Goal: Information Seeking & Learning: Learn about a topic

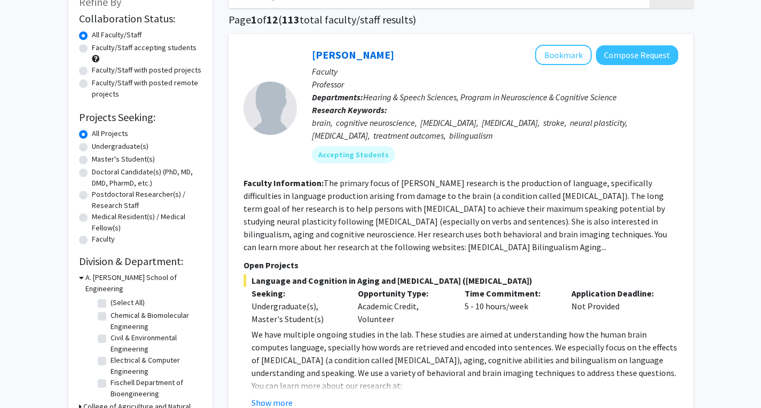
scroll to position [77, 0]
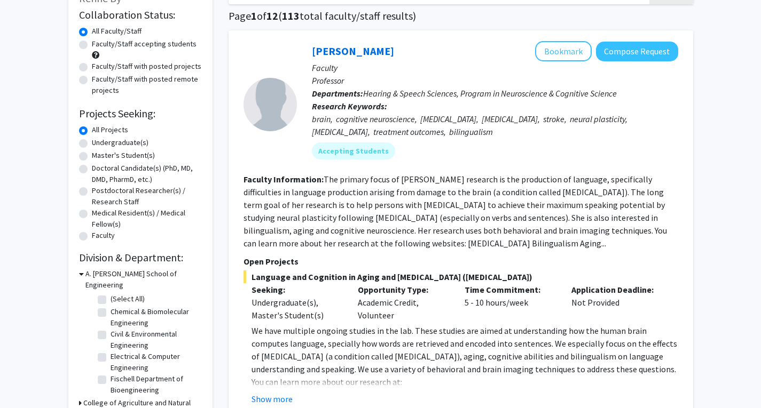
click at [113, 146] on label "Undergraduate(s)" at bounding box center [120, 142] width 57 height 11
click at [99, 144] on input "Undergraduate(s)" at bounding box center [95, 140] width 7 height 7
radio input "true"
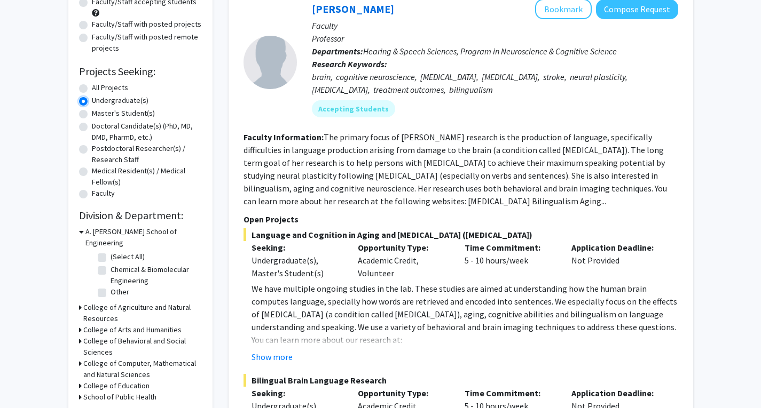
scroll to position [123, 0]
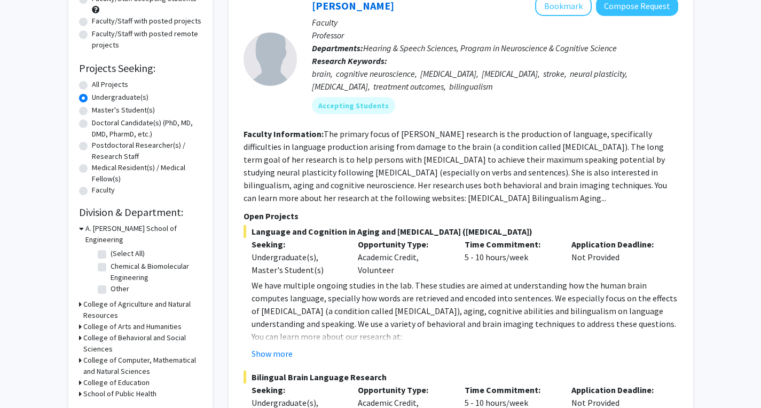
click at [79, 227] on icon at bounding box center [81, 228] width 5 height 11
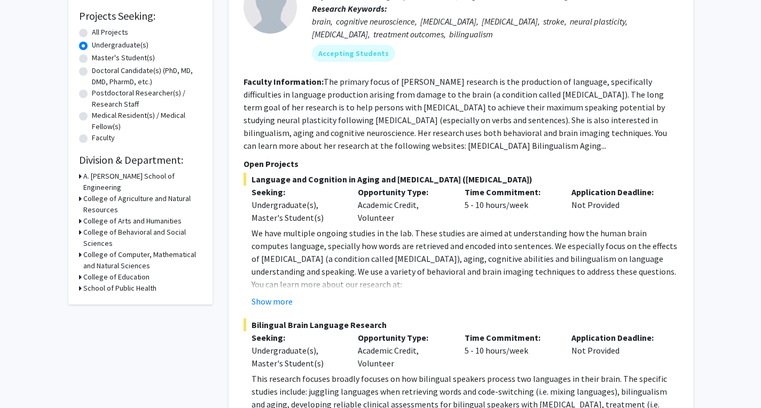
scroll to position [184, 0]
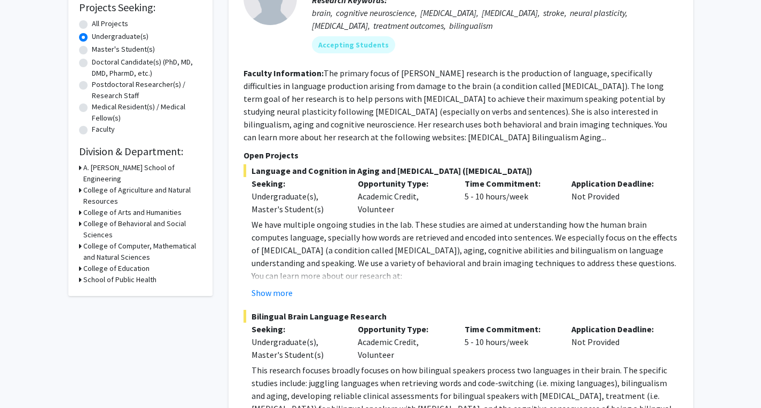
click at [81, 218] on div "College of Behavioral and Social Sciences" at bounding box center [140, 229] width 123 height 22
click at [79, 218] on icon at bounding box center [80, 223] width 3 height 11
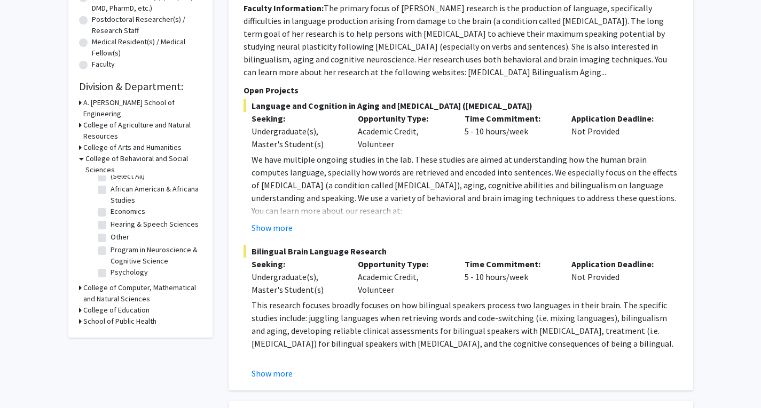
scroll to position [0, 0]
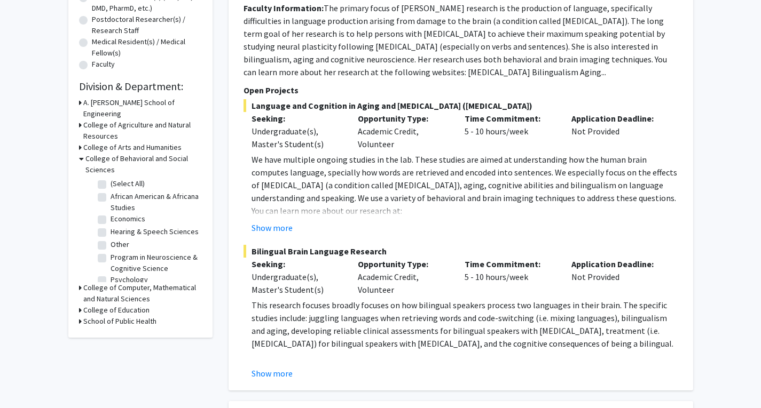
click at [82, 153] on icon at bounding box center [81, 158] width 5 height 11
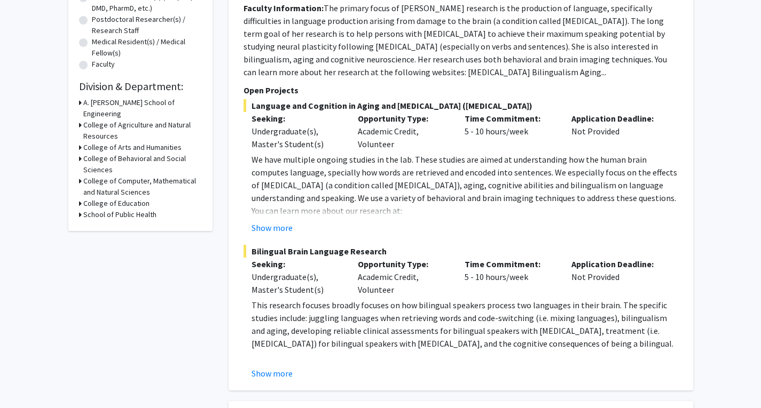
click at [79, 142] on icon at bounding box center [80, 147] width 3 height 11
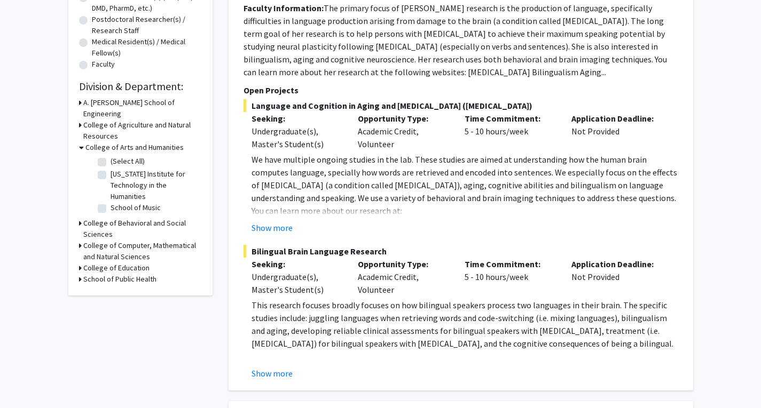
click at [78, 113] on div "Refine By Collaboration Status: Collaboration Status All Faculty/Staff Collabor…" at bounding box center [140, 51] width 144 height 487
click at [83, 120] on h3 "College of Agriculture and Natural Resources" at bounding box center [142, 131] width 118 height 22
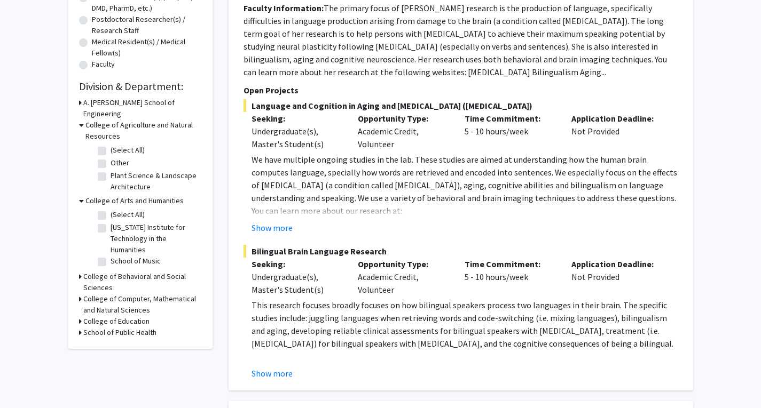
click at [110, 145] on label "(Select All)" at bounding box center [127, 150] width 34 height 11
click at [110, 145] on input "(Select All)" at bounding box center [113, 148] width 7 height 7
checkbox input "true"
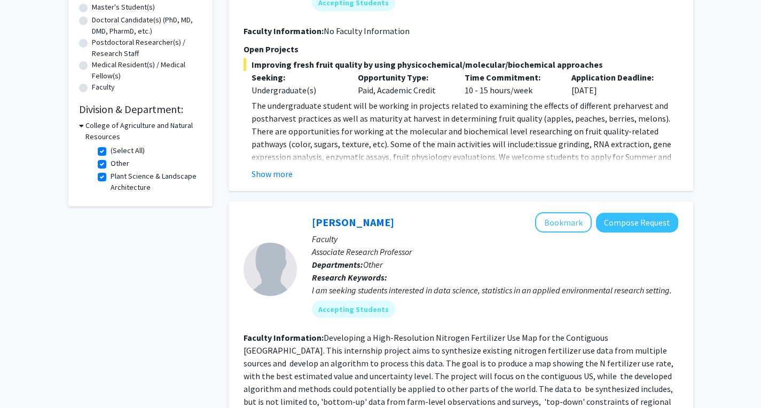
scroll to position [128, 0]
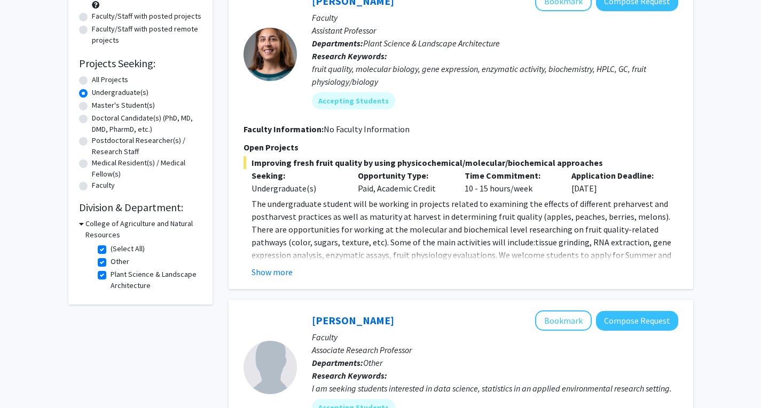
click at [81, 223] on icon at bounding box center [81, 223] width 5 height 11
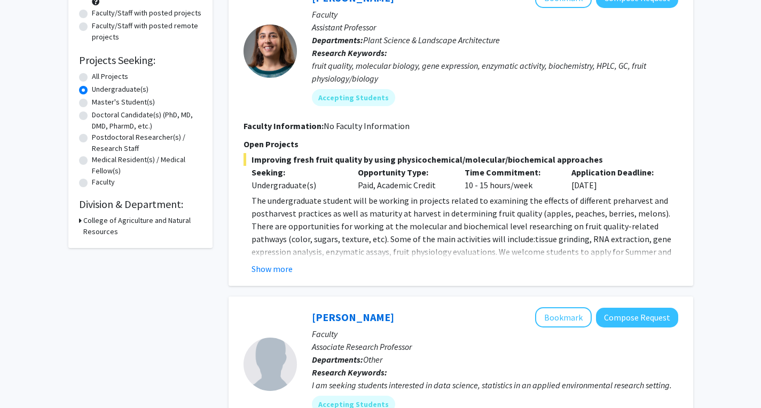
scroll to position [139, 0]
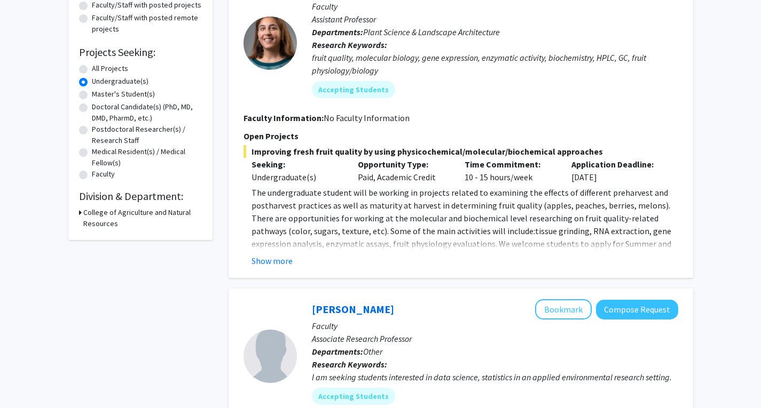
click at [80, 212] on icon at bounding box center [80, 212] width 3 height 11
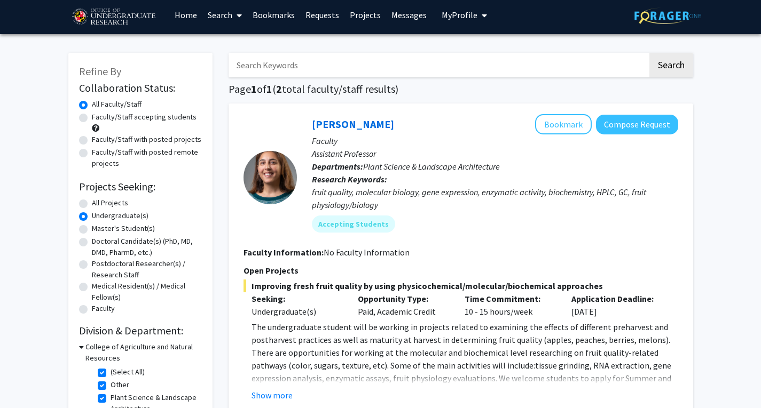
scroll to position [35, 0]
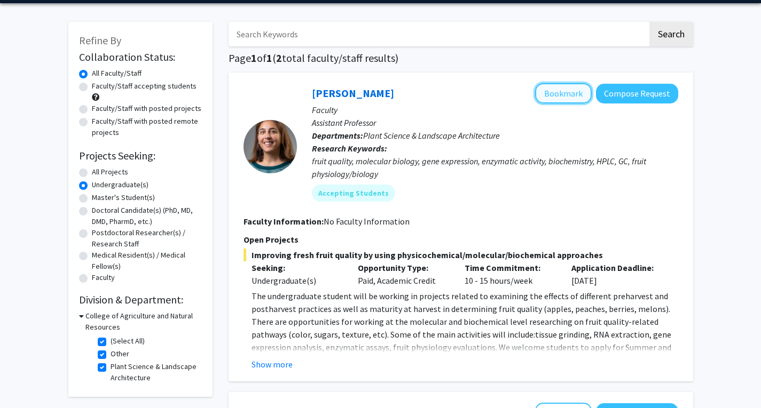
click at [556, 97] on button "Bookmark" at bounding box center [563, 93] width 57 height 20
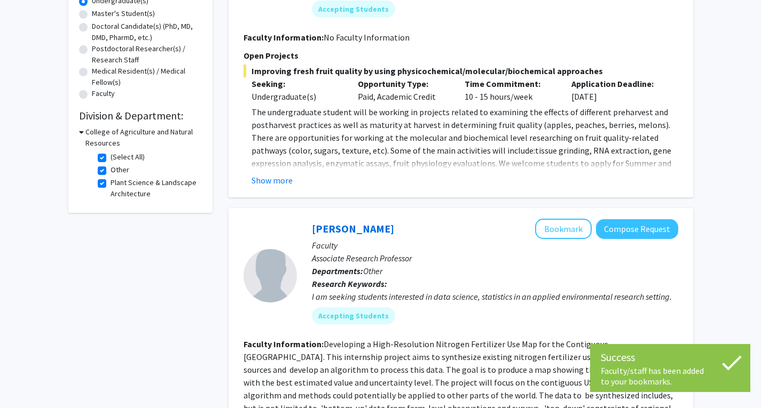
scroll to position [225, 0]
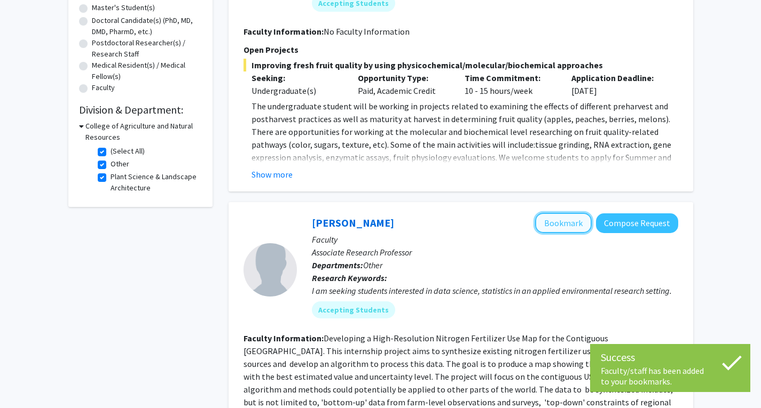
click at [574, 228] on button "Bookmark" at bounding box center [563, 223] width 57 height 20
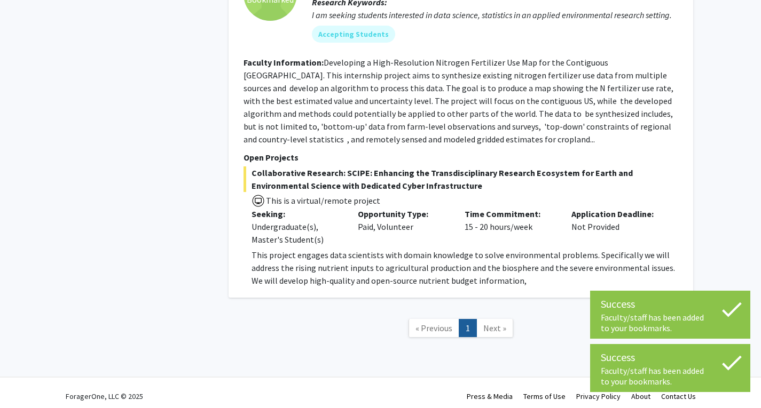
scroll to position [509, 0]
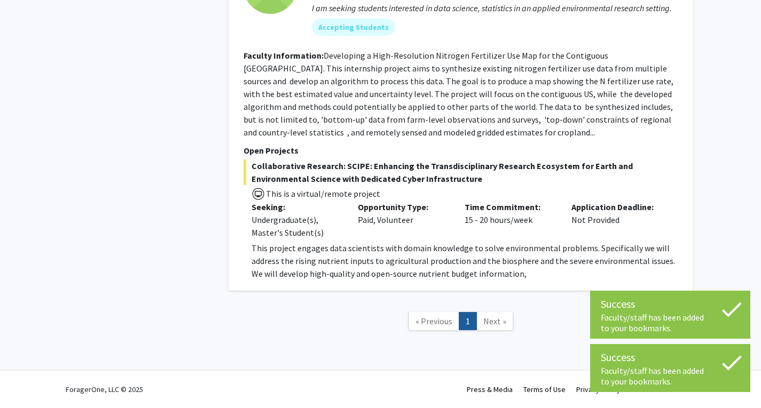
click at [483, 314] on link "Next »" at bounding box center [494, 321] width 37 height 19
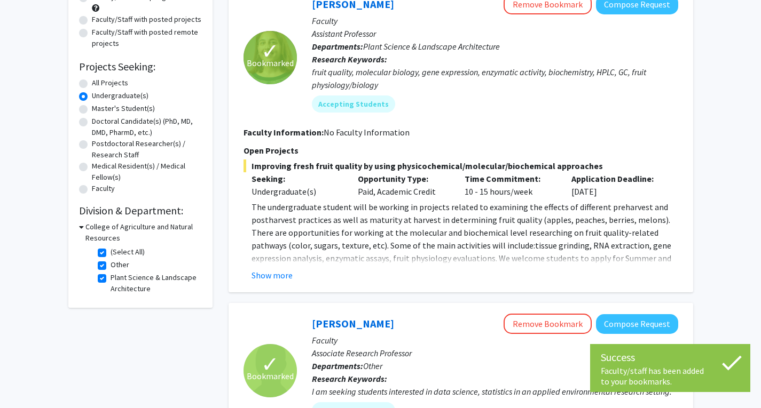
scroll to position [0, 0]
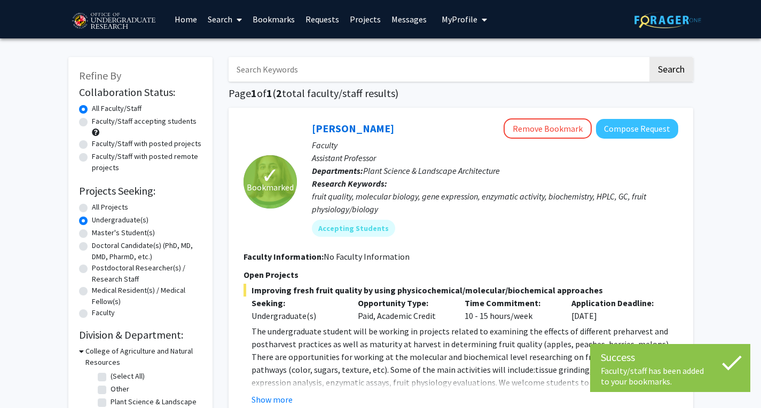
checkbox input "false"
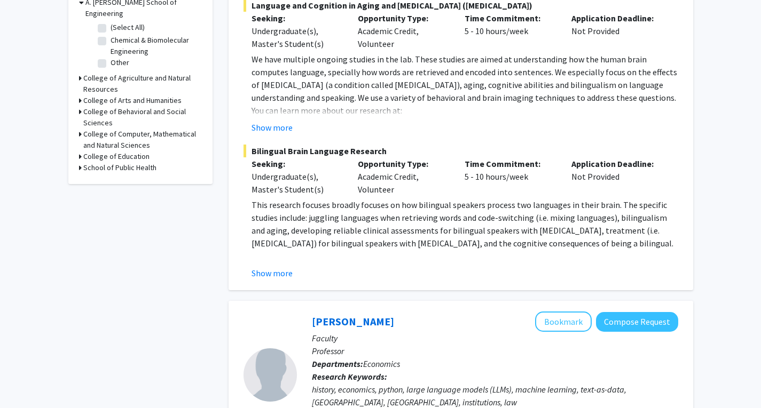
scroll to position [278, 0]
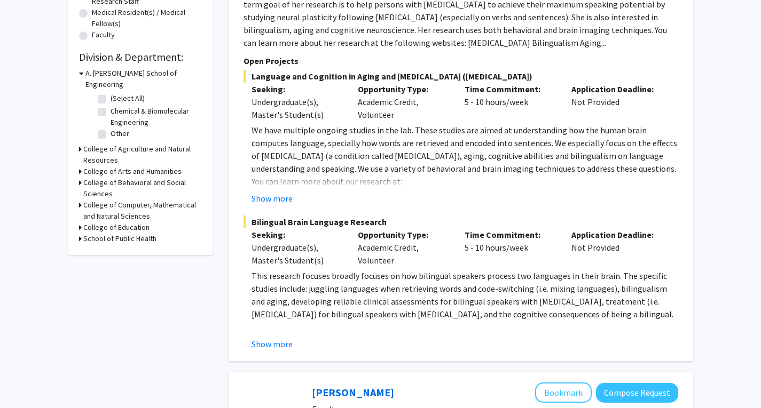
click at [81, 200] on icon at bounding box center [80, 205] width 3 height 11
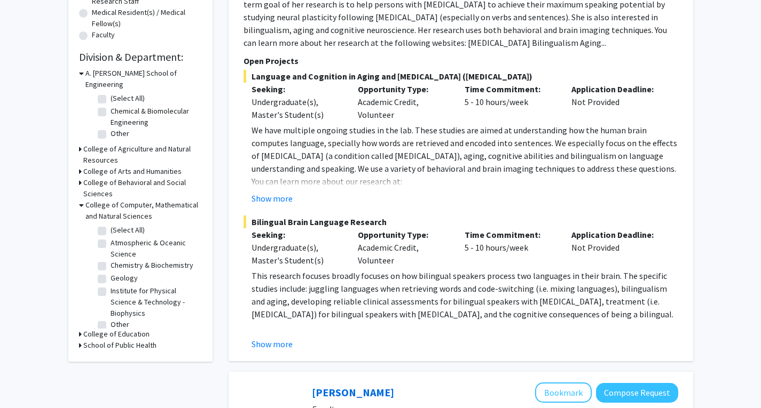
click at [110, 238] on label "Atmospheric & Oceanic Science" at bounding box center [154, 249] width 89 height 22
click at [110, 238] on input "Atmospheric & Oceanic Science" at bounding box center [113, 241] width 7 height 7
checkbox input "true"
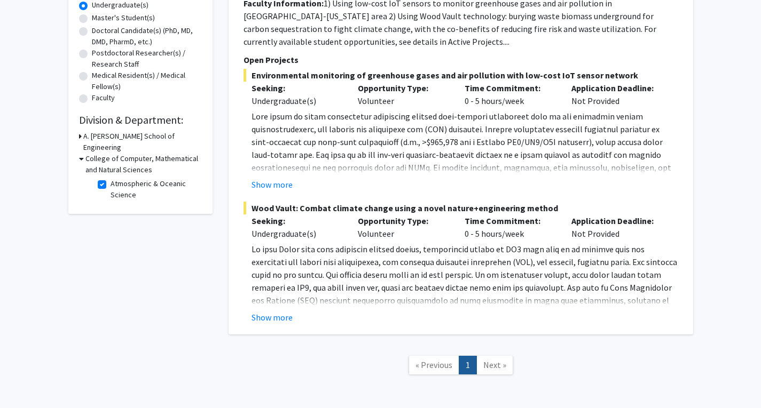
scroll to position [207, 0]
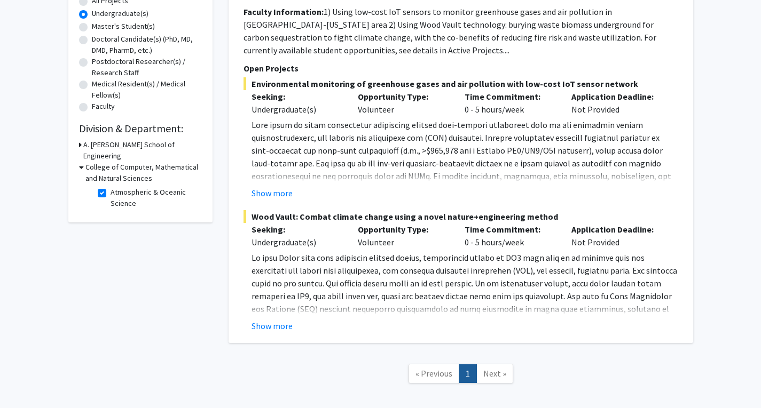
click at [101, 187] on fg-checkbox "Atmospheric & Oceanic Science Atmospheric & Oceanic Science" at bounding box center [148, 198] width 101 height 22
click at [110, 187] on label "Atmospheric & Oceanic Science" at bounding box center [154, 198] width 89 height 22
click at [110, 187] on input "Atmospheric & Oceanic Science" at bounding box center [113, 190] width 7 height 7
checkbox input "false"
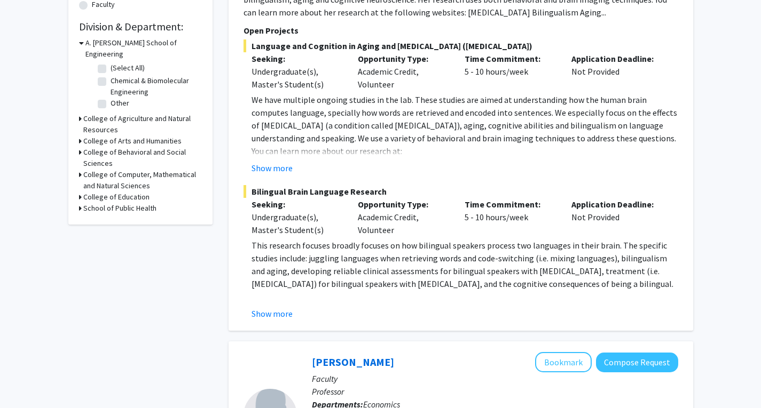
scroll to position [297, 0]
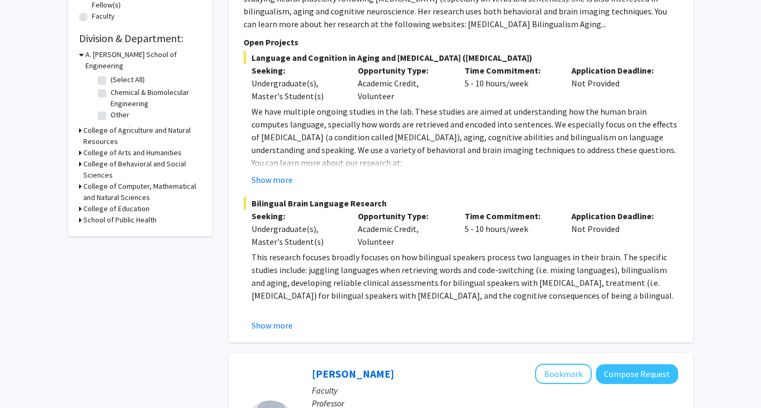
click at [81, 181] on icon at bounding box center [80, 186] width 3 height 11
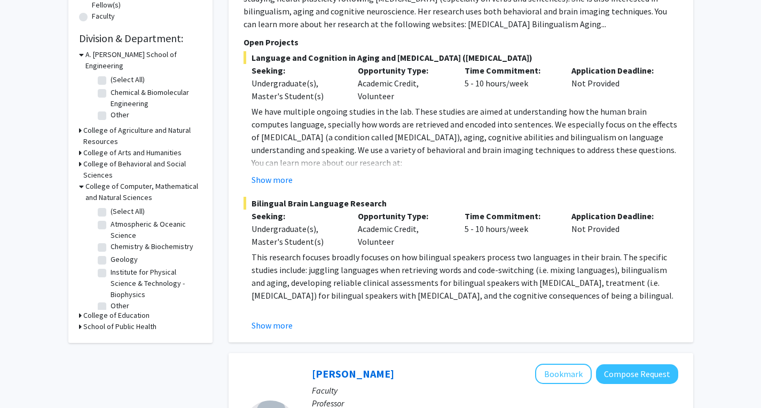
click at [110, 206] on label "(Select All)" at bounding box center [127, 211] width 34 height 11
click at [110, 206] on input "(Select All)" at bounding box center [113, 209] width 7 height 7
checkbox input "true"
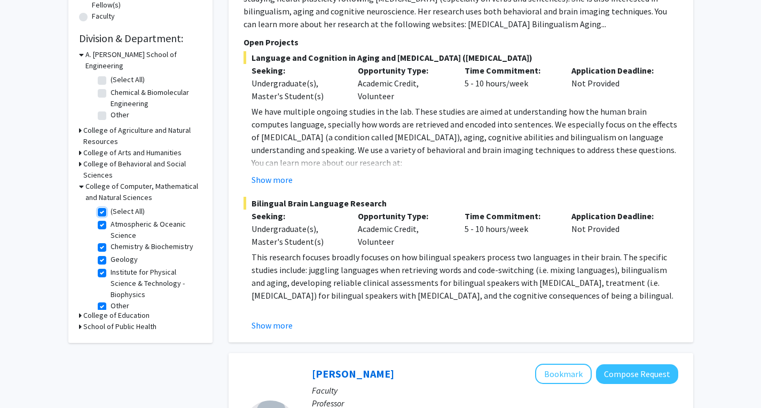
checkbox input "true"
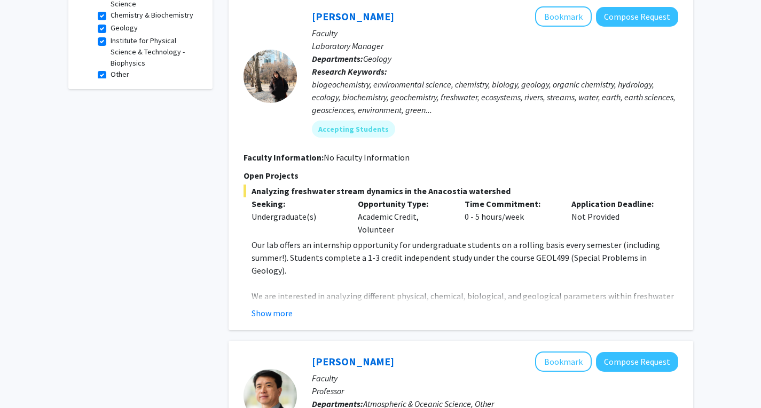
scroll to position [429, 0]
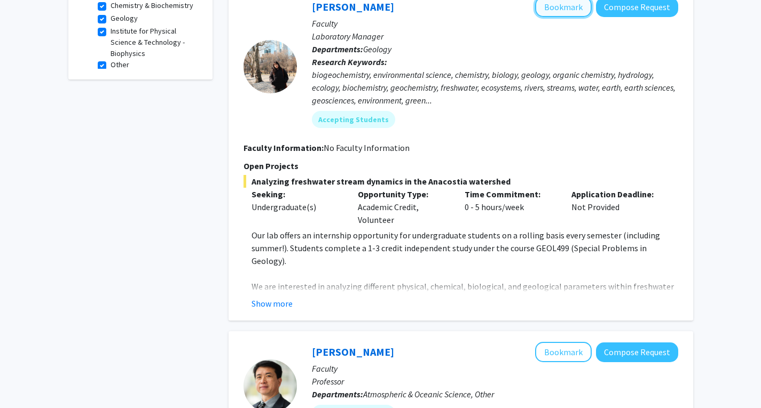
click at [566, 7] on button "Bookmark" at bounding box center [563, 7] width 57 height 20
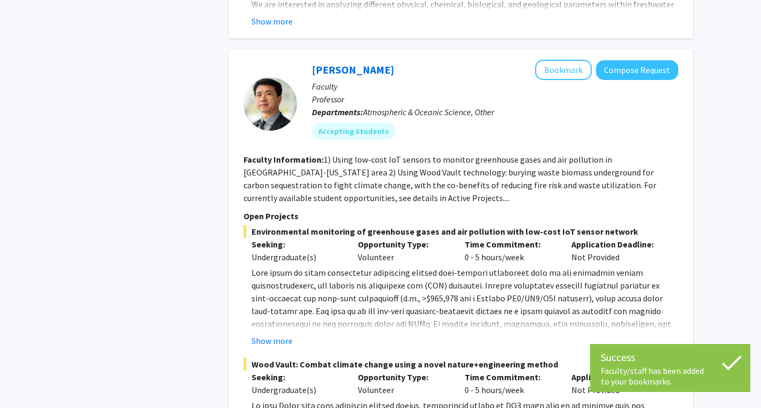
scroll to position [715, 0]
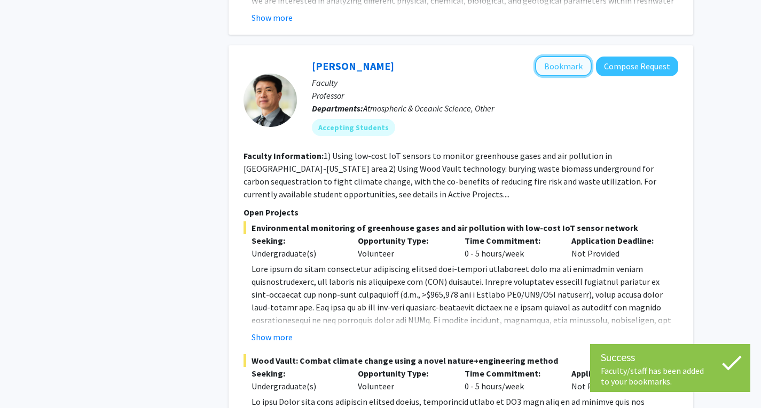
click at [555, 64] on button "Bookmark" at bounding box center [563, 66] width 57 height 20
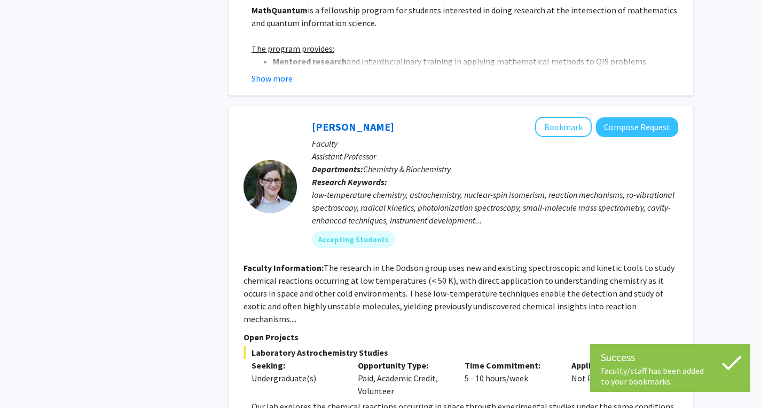
scroll to position [1489, 0]
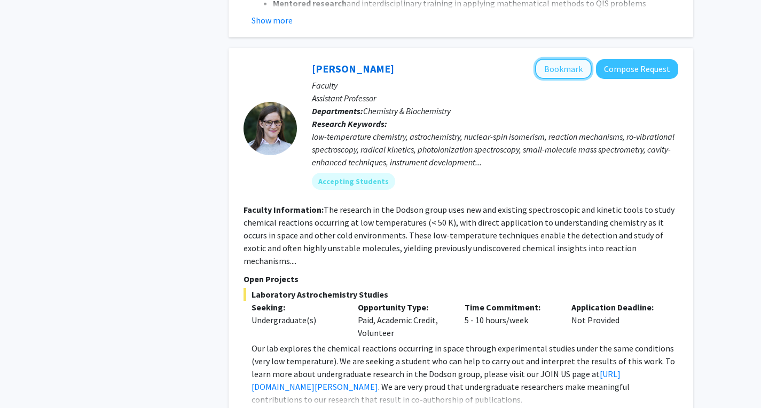
click at [565, 68] on button "Bookmark" at bounding box center [563, 69] width 57 height 20
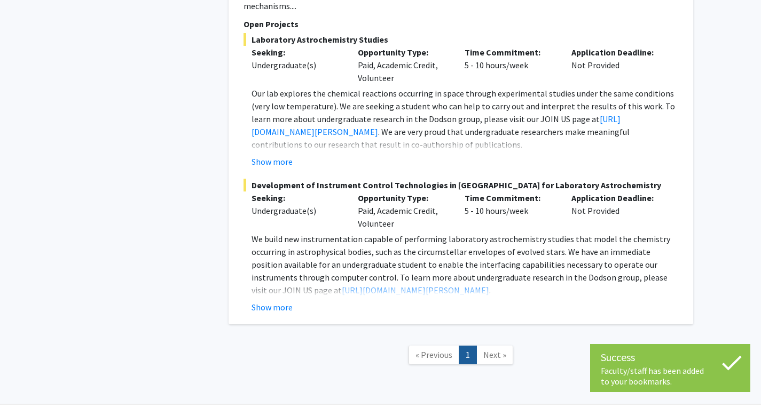
scroll to position [1765, 0]
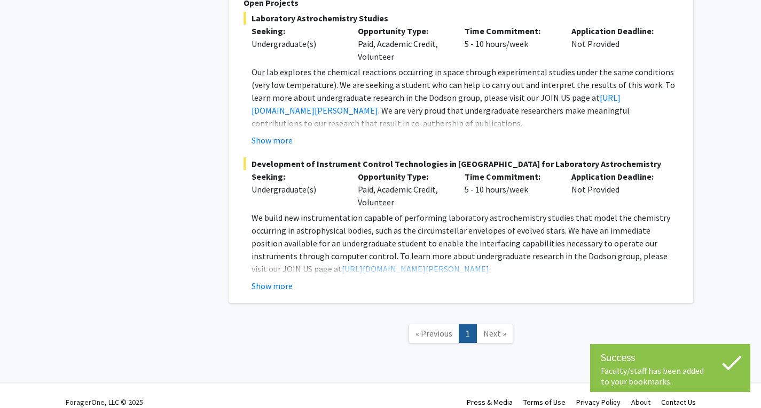
click at [487, 328] on span "Next »" at bounding box center [494, 333] width 23 height 11
